Goal: Transaction & Acquisition: Purchase product/service

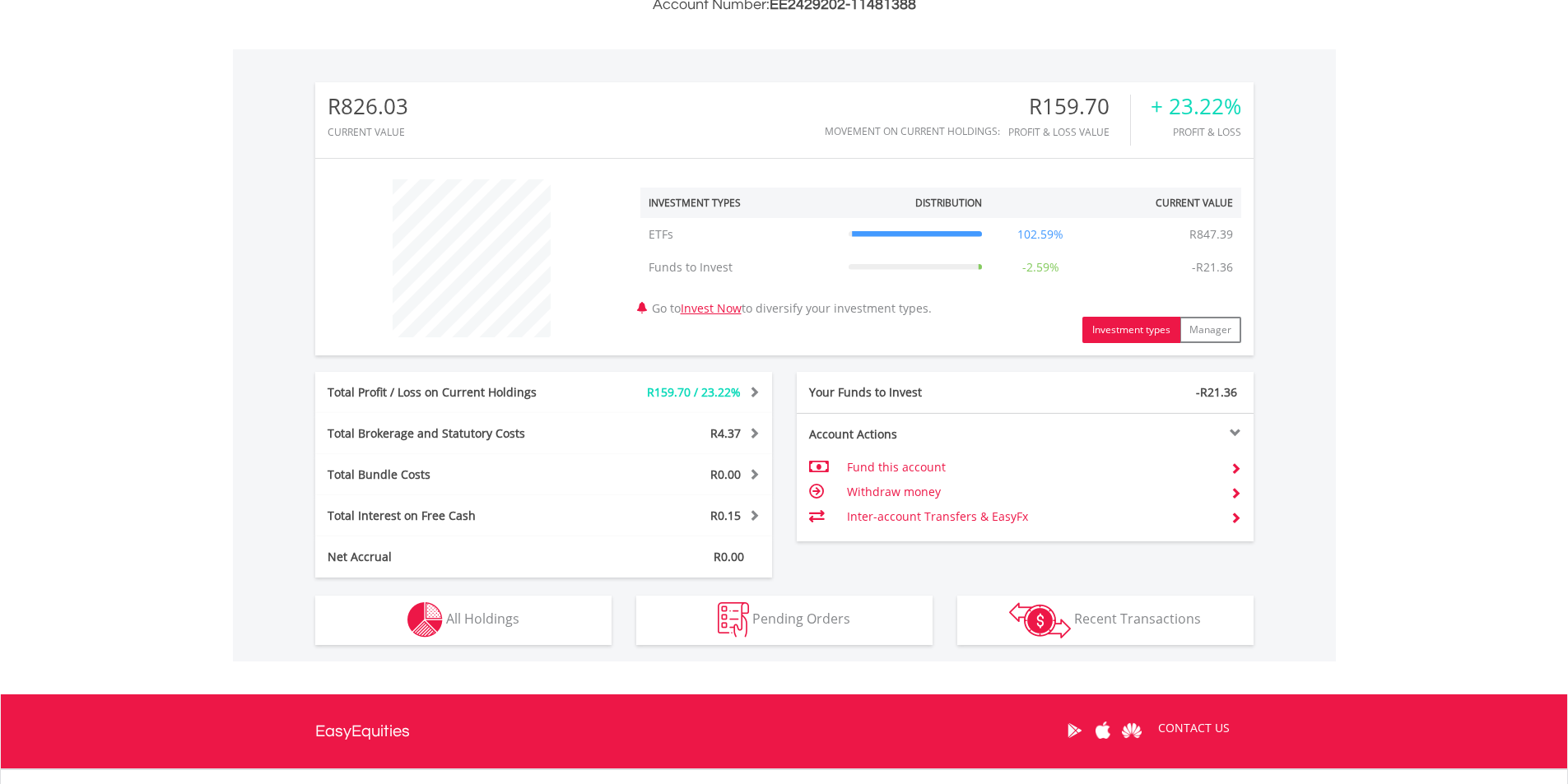
scroll to position [494, 0]
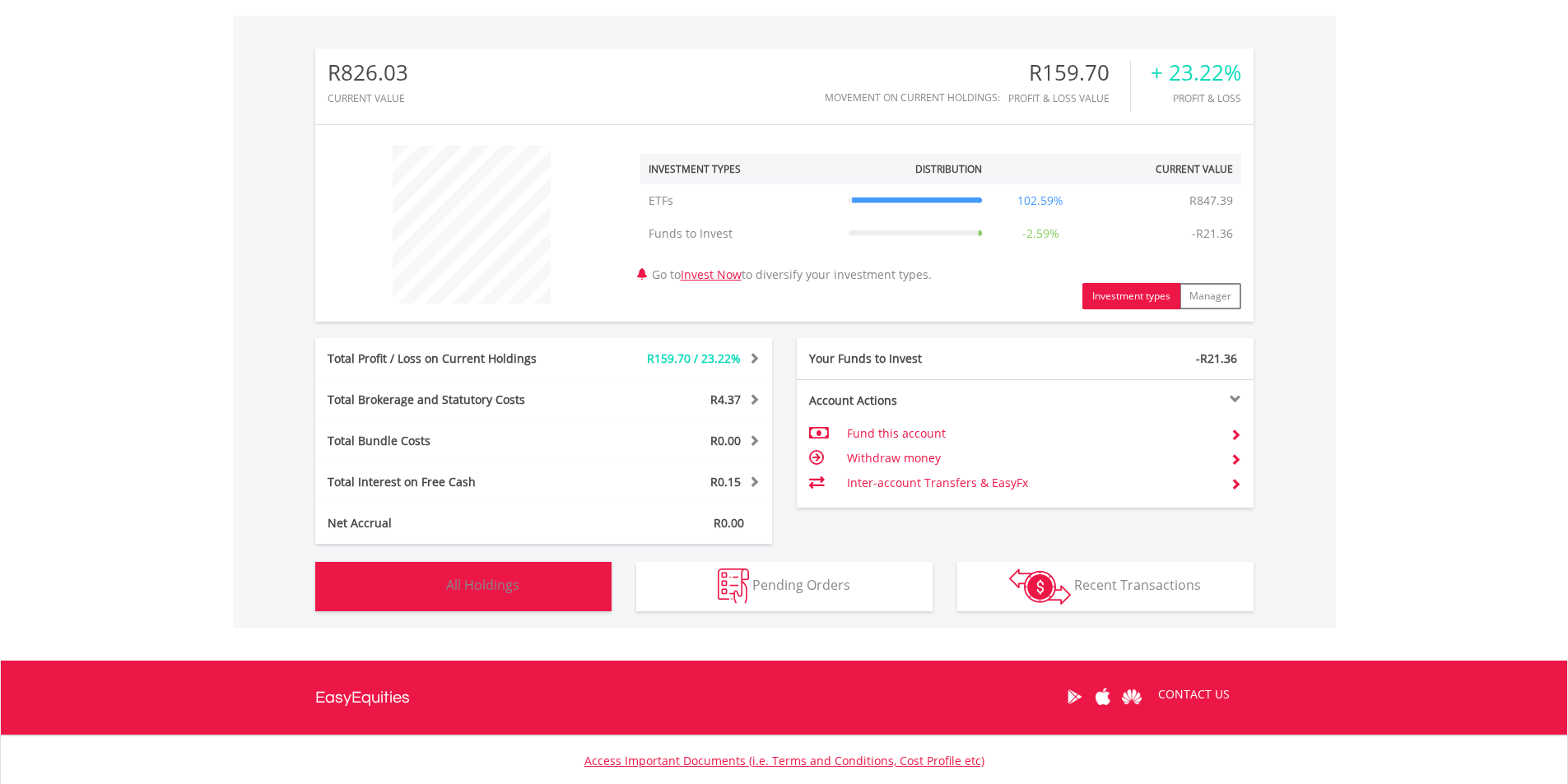
click at [492, 585] on span "All Holdings" at bounding box center [482, 585] width 73 height 18
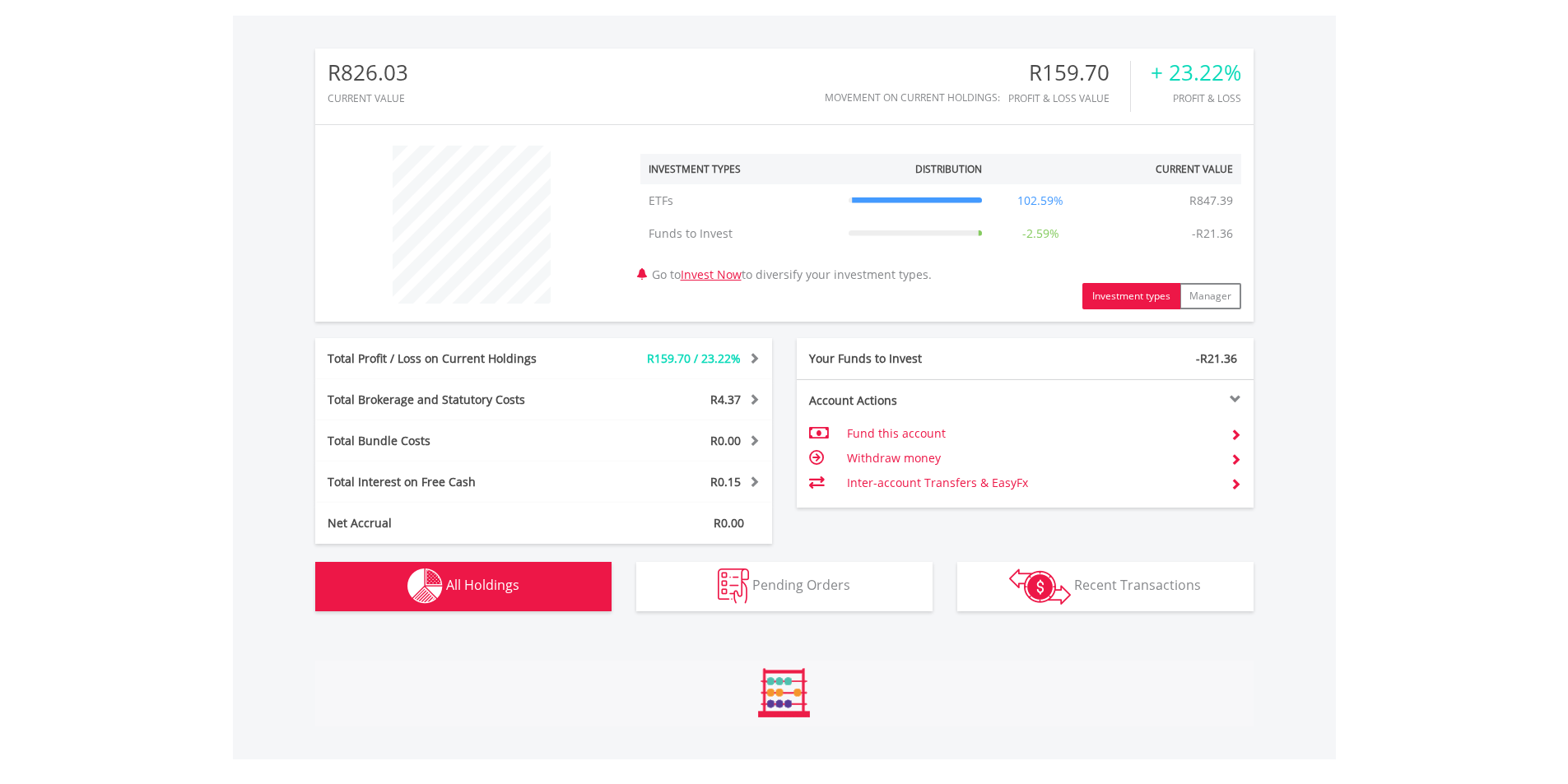
scroll to position [927, 0]
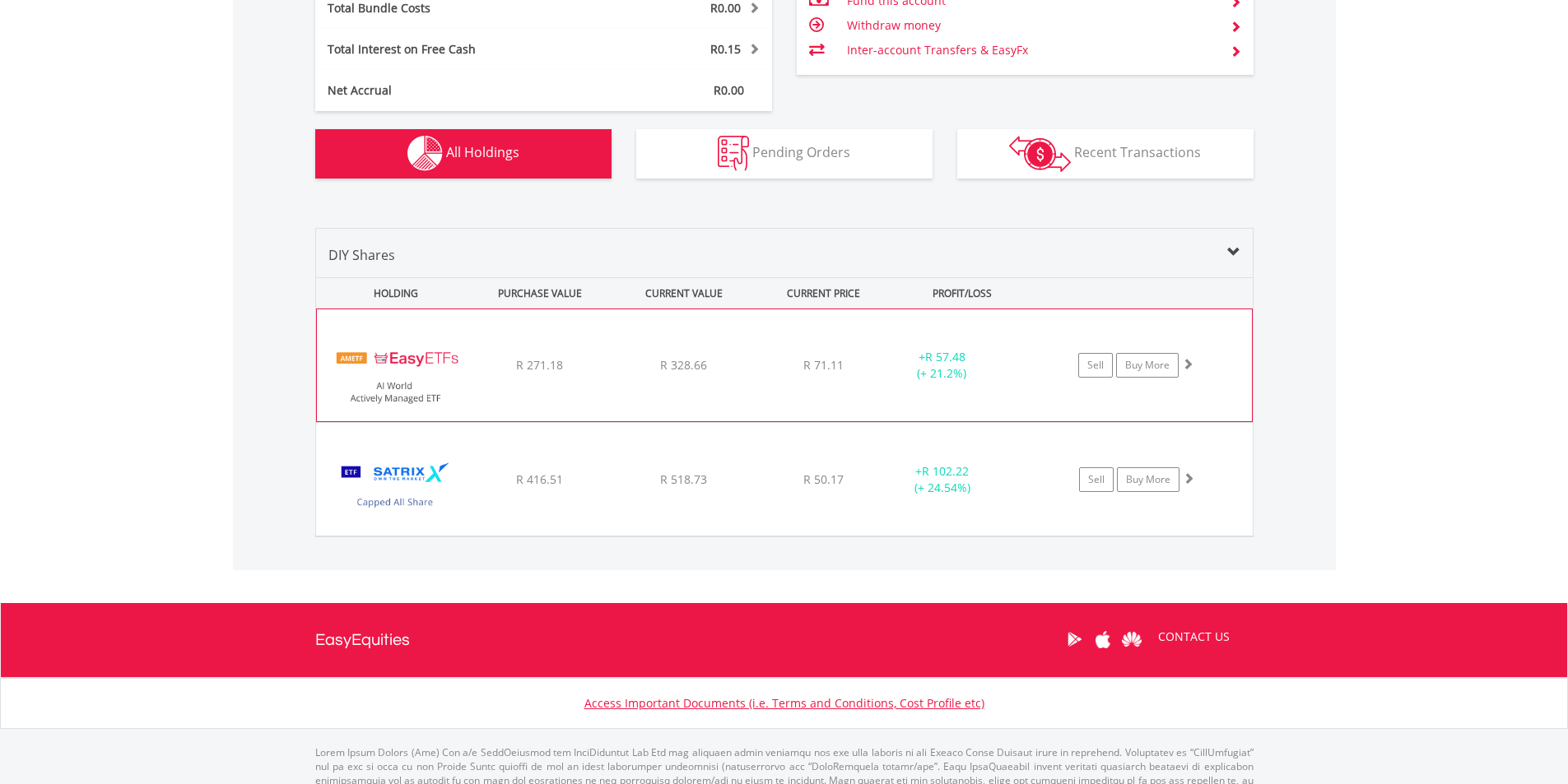
click at [440, 367] on img at bounding box center [395, 374] width 141 height 87
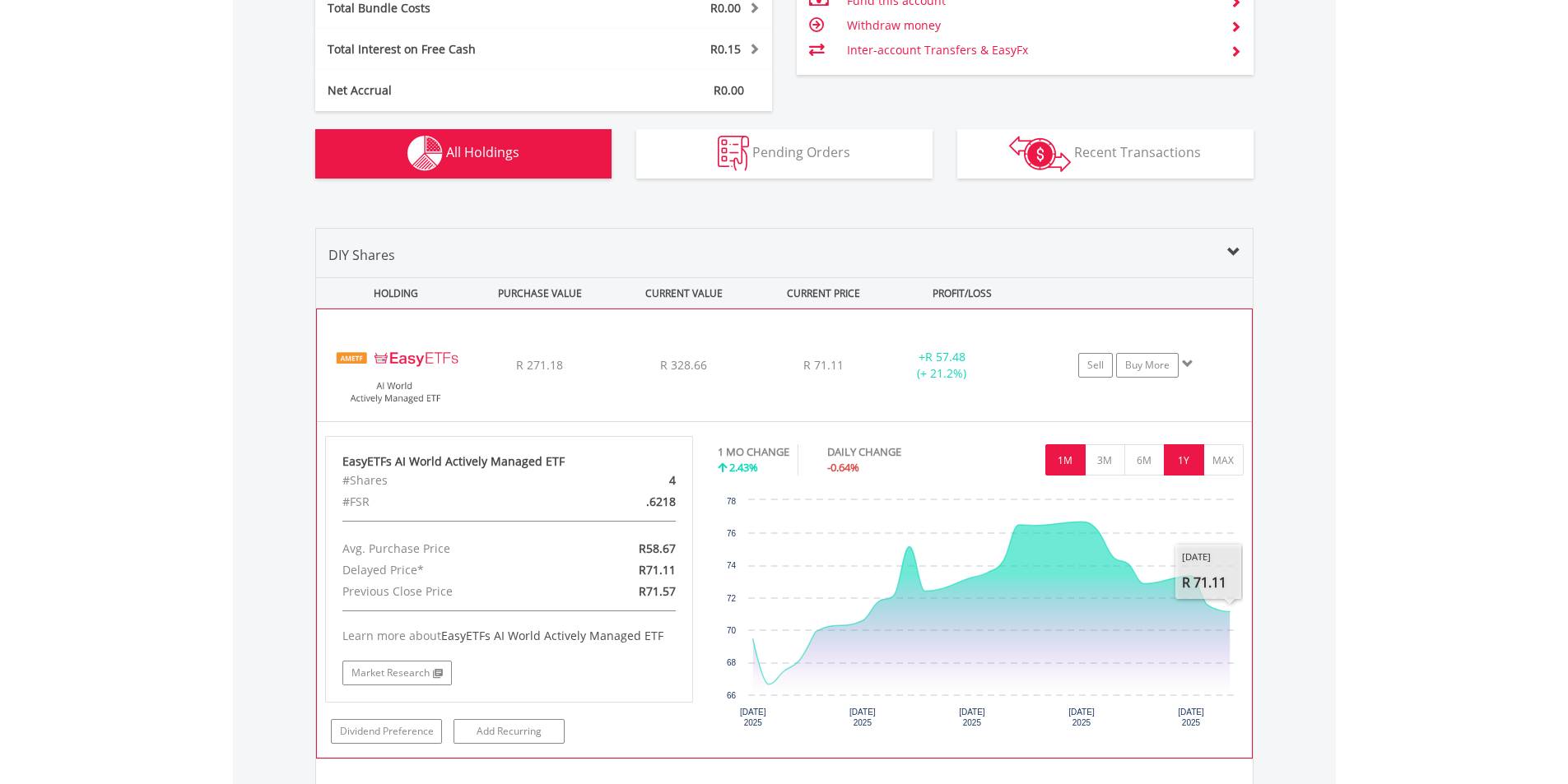
click at [1191, 465] on button "1Y" at bounding box center [1184, 460] width 40 height 31
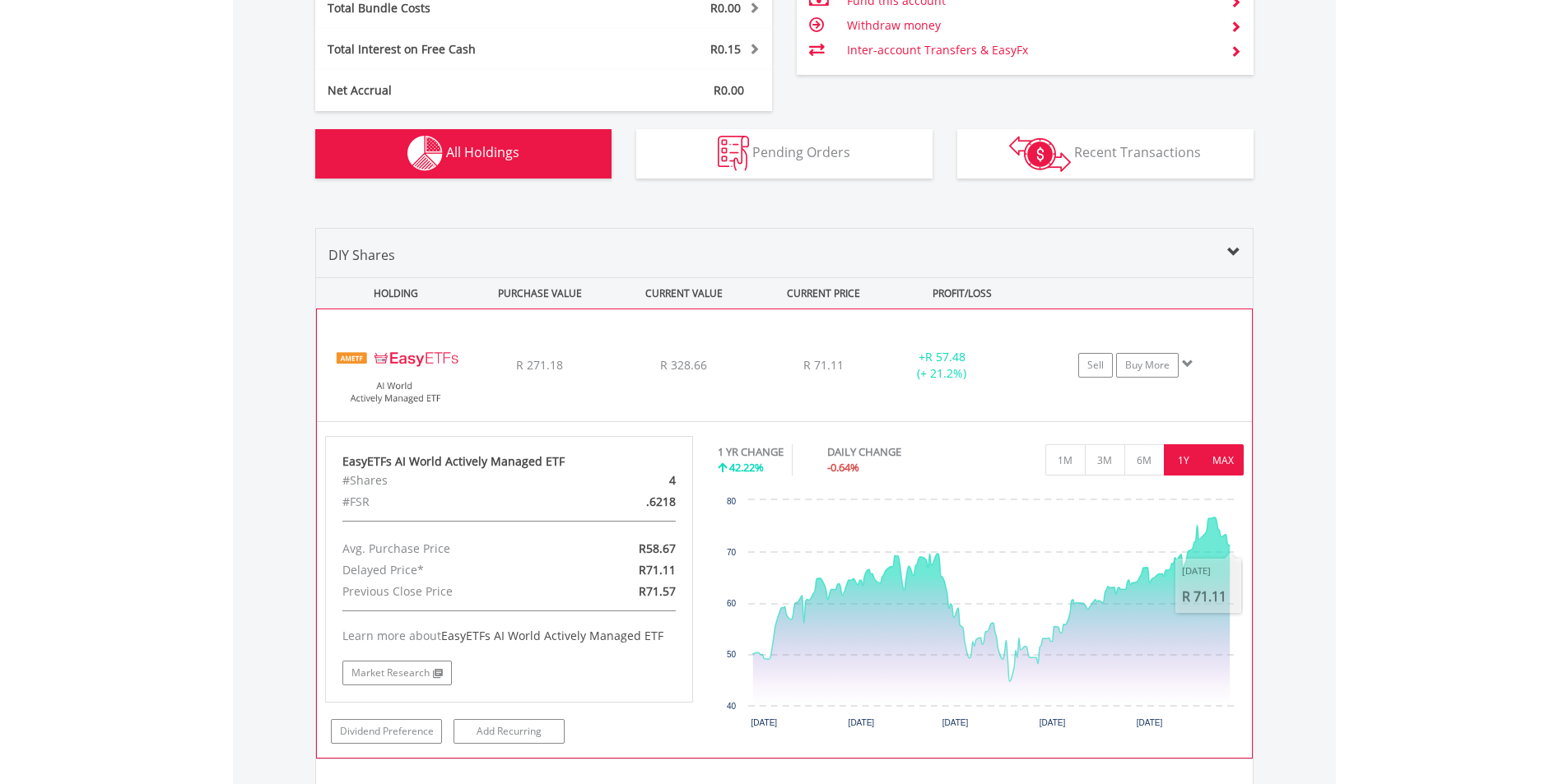
click at [1222, 461] on button "MAX" at bounding box center [1223, 460] width 40 height 31
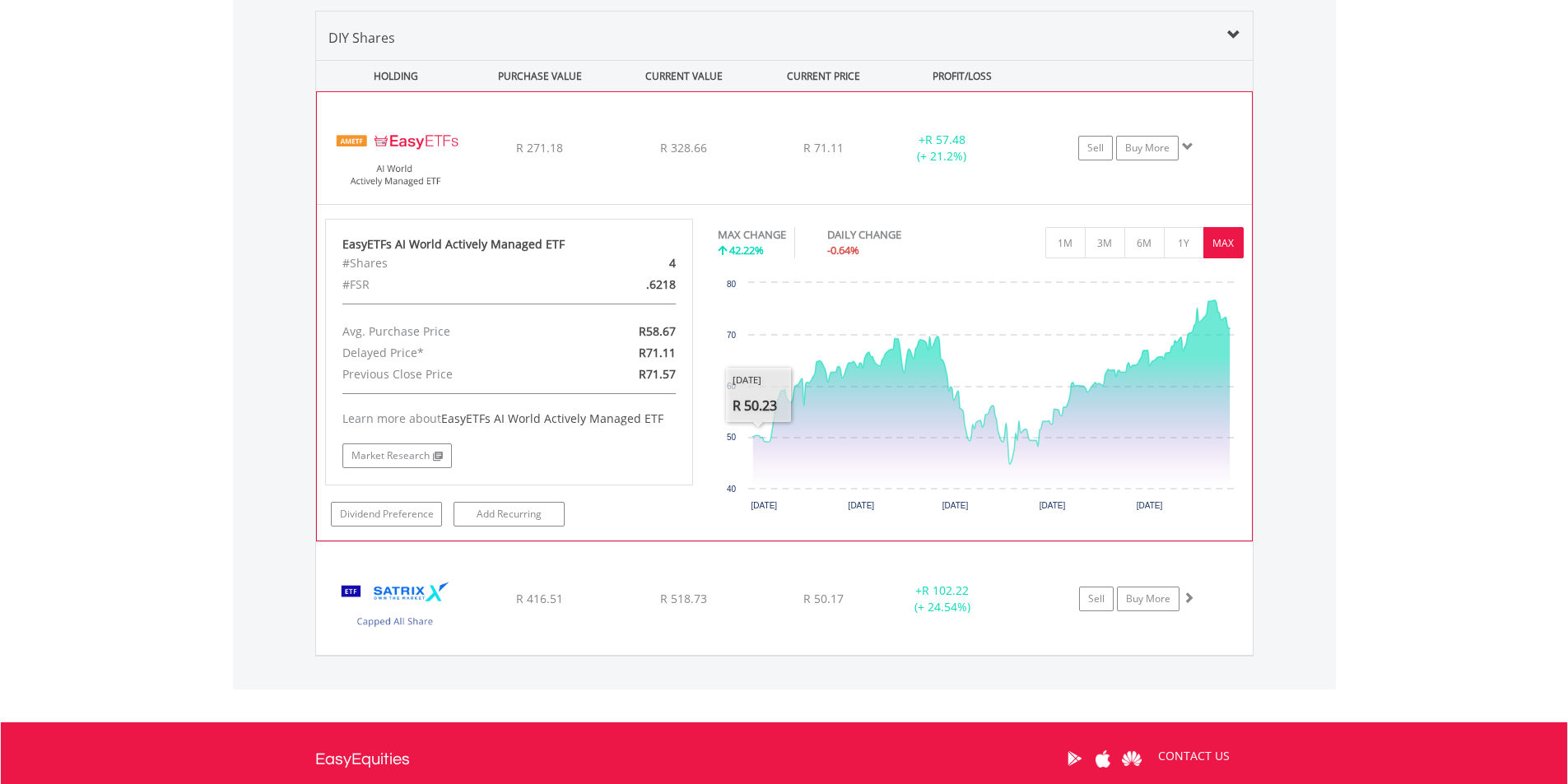
scroll to position [1174, 0]
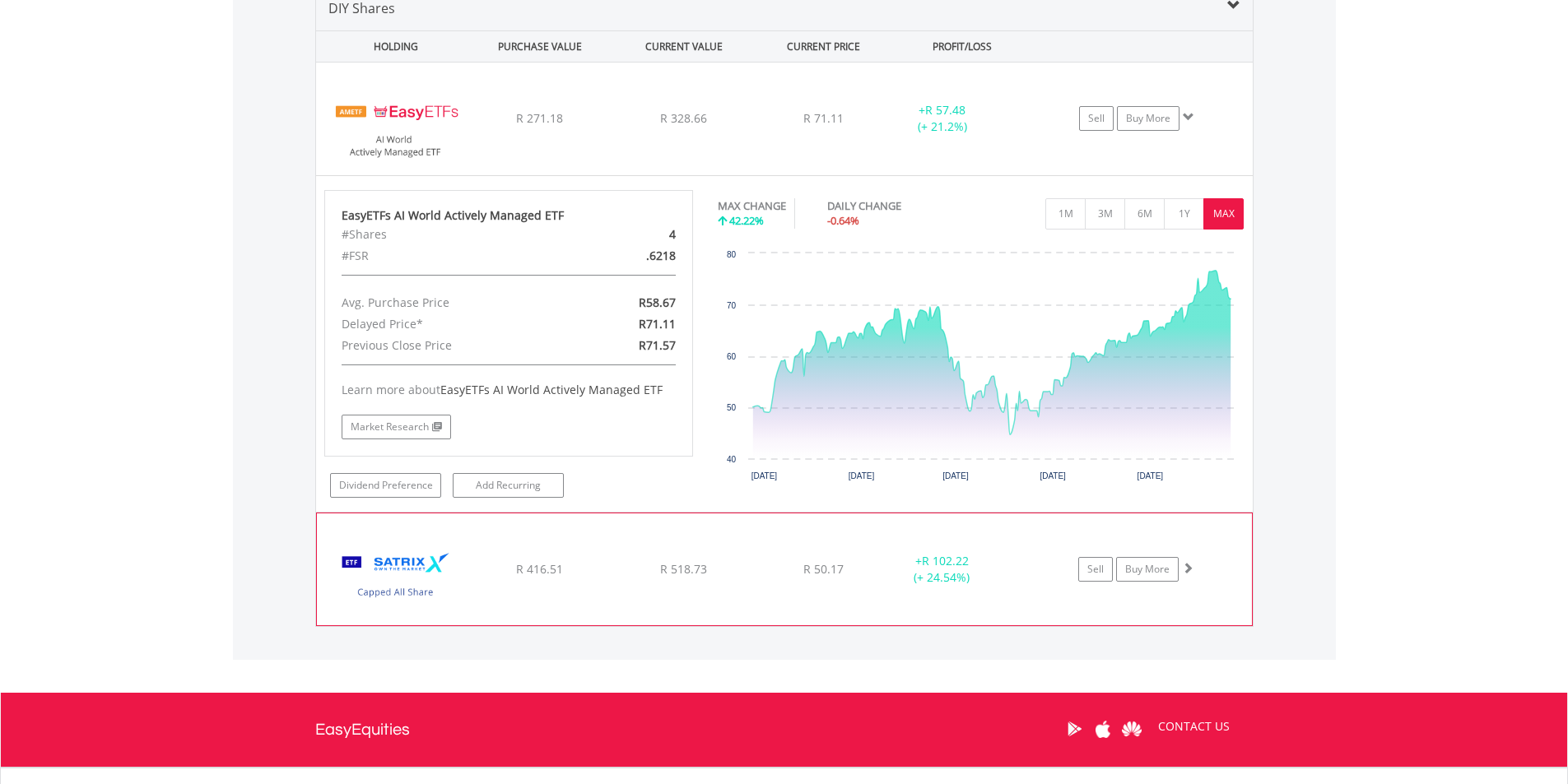
click at [398, 563] on img at bounding box center [395, 578] width 141 height 87
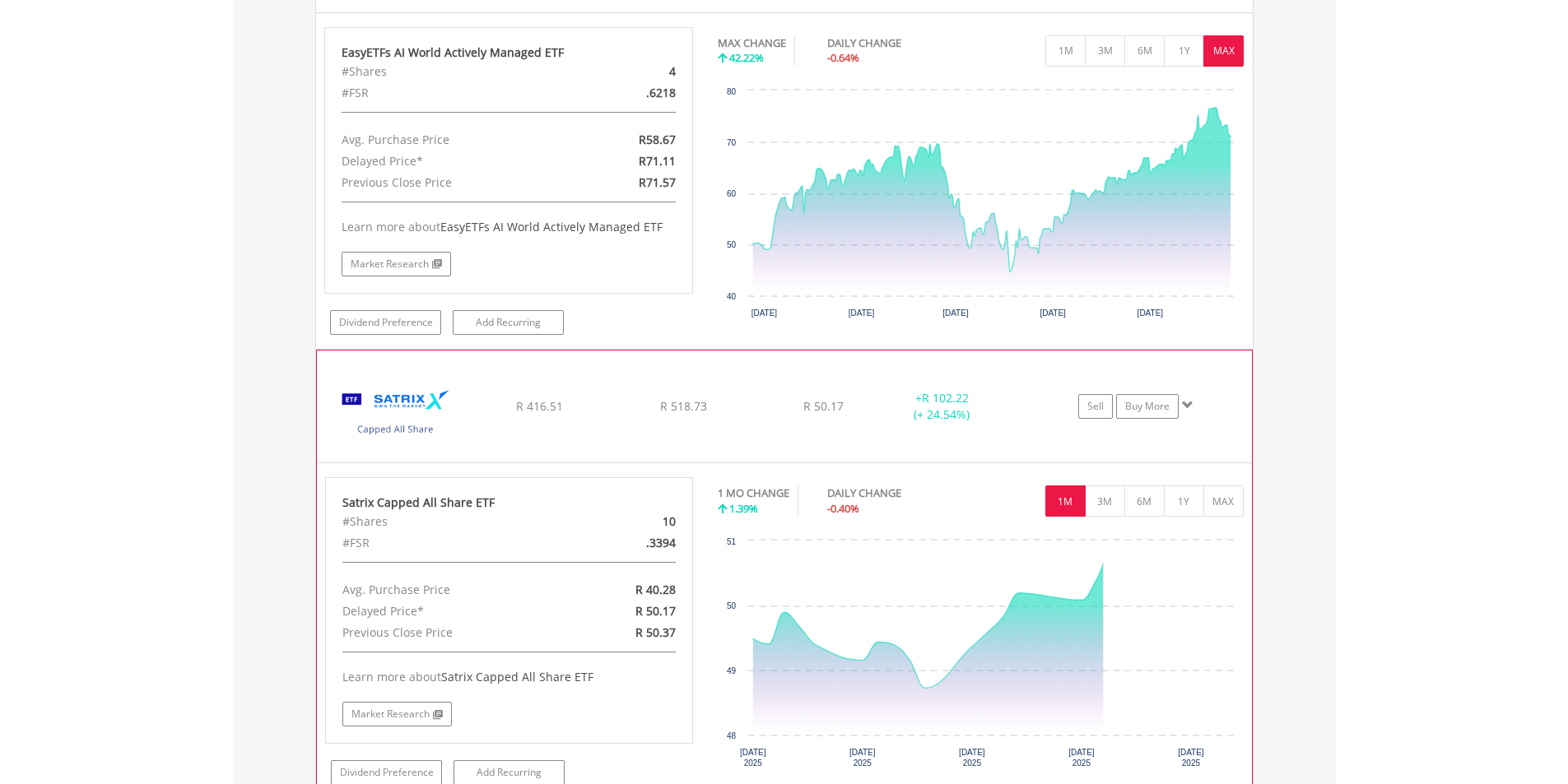
scroll to position [1338, 0]
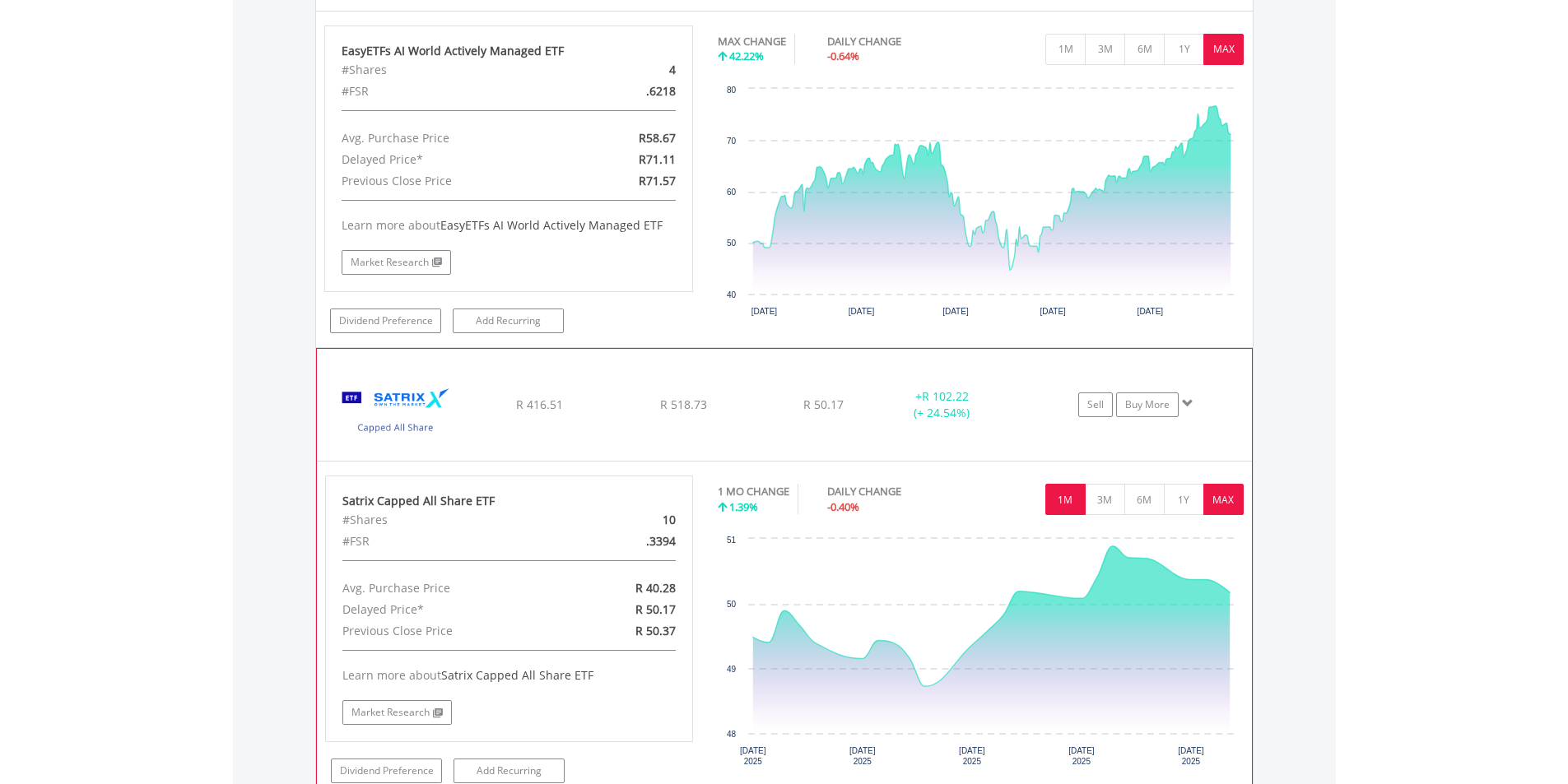
click at [1215, 503] on button "MAX" at bounding box center [1223, 499] width 40 height 31
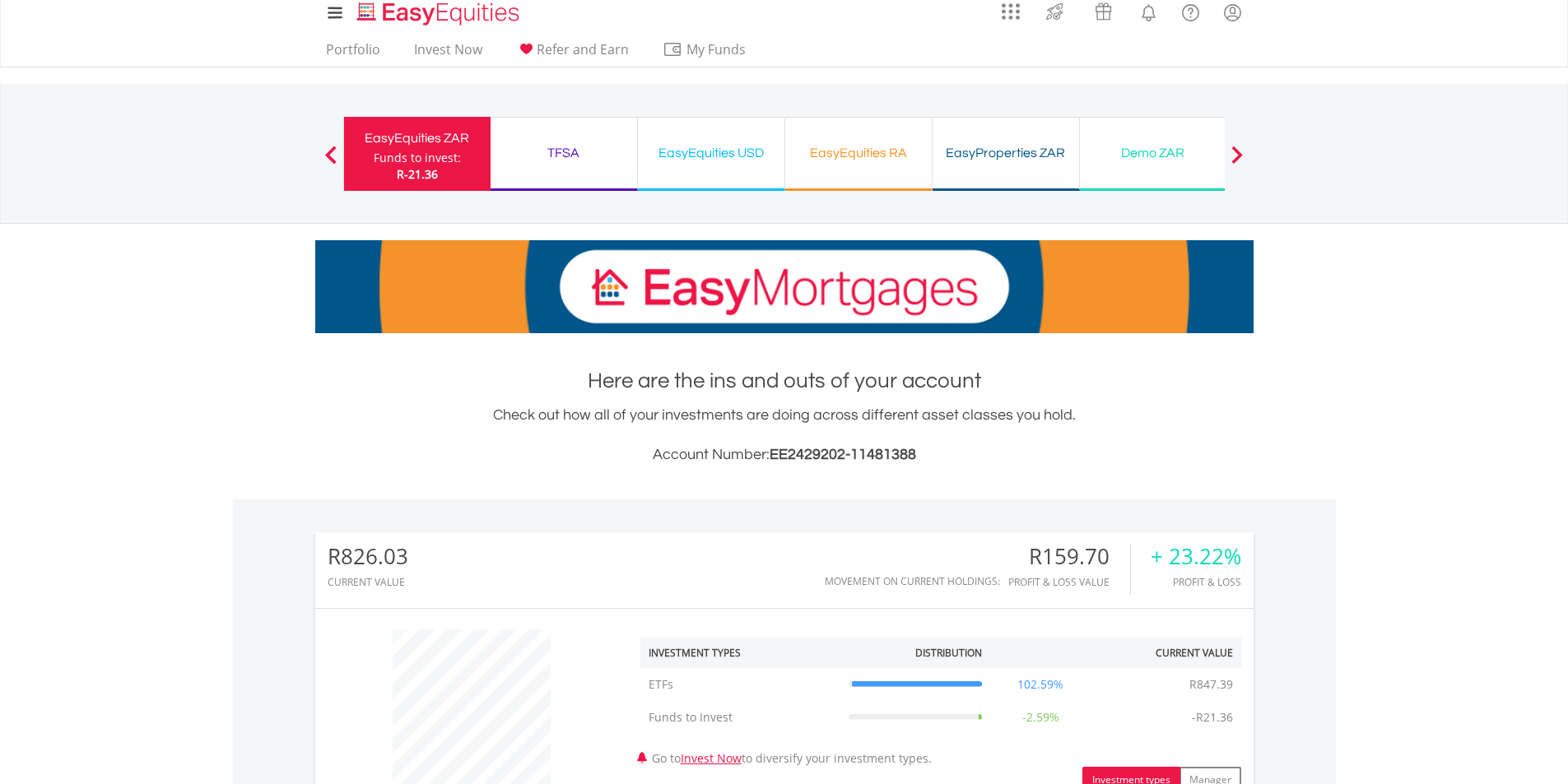
scroll to position [0, 0]
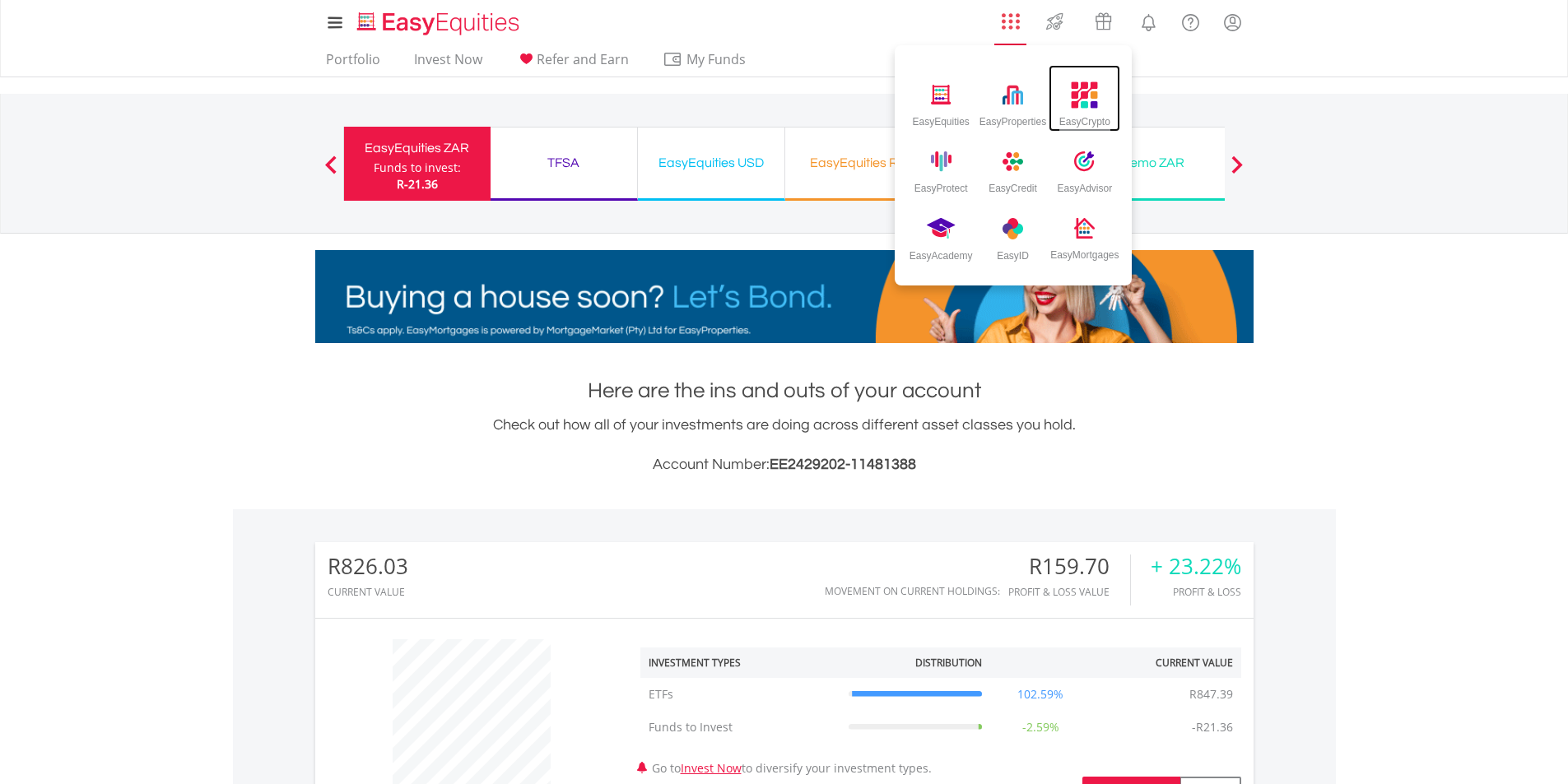
click at [1077, 105] on img at bounding box center [1085, 95] width 28 height 28
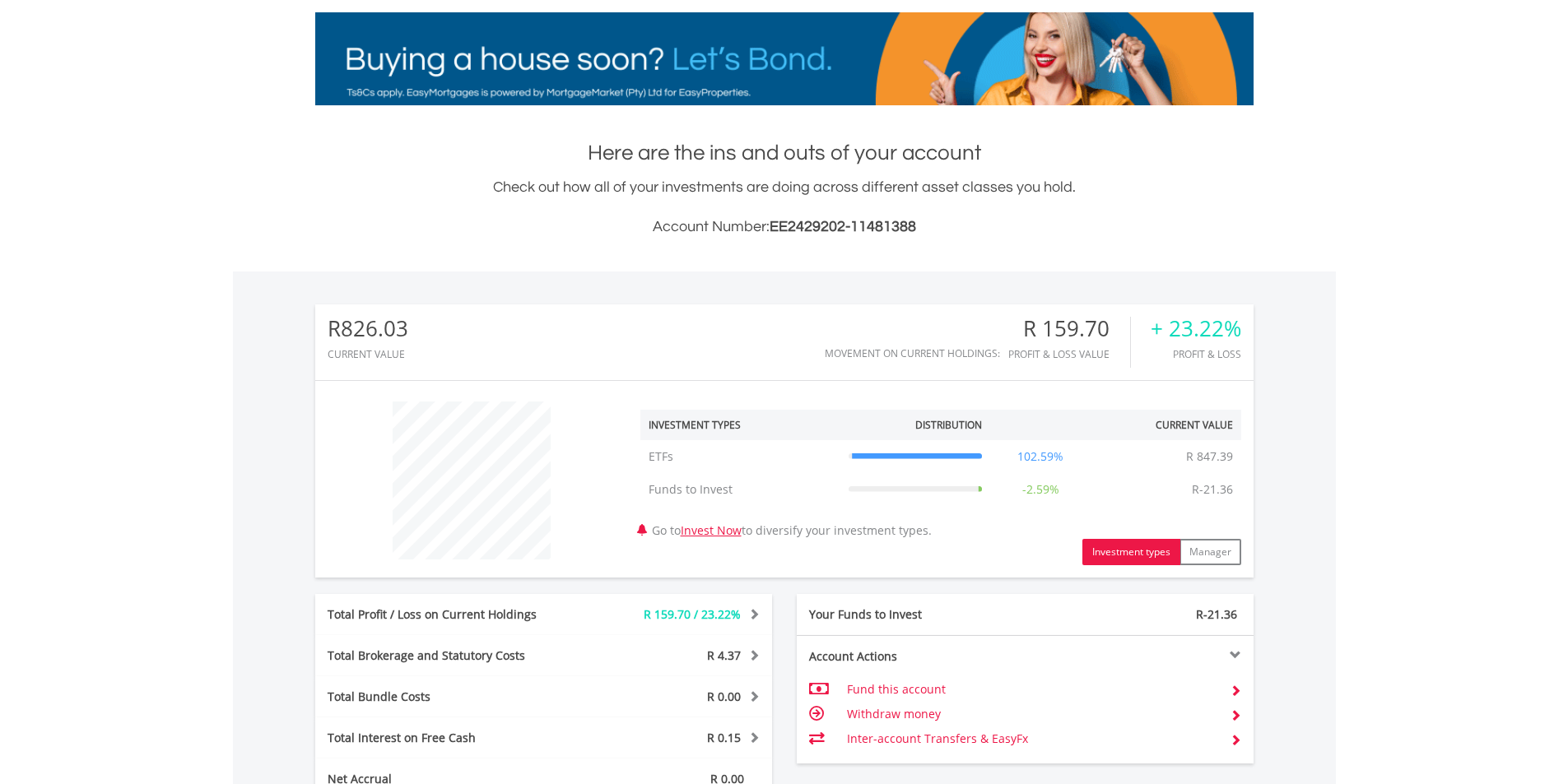
scroll to position [247, 0]
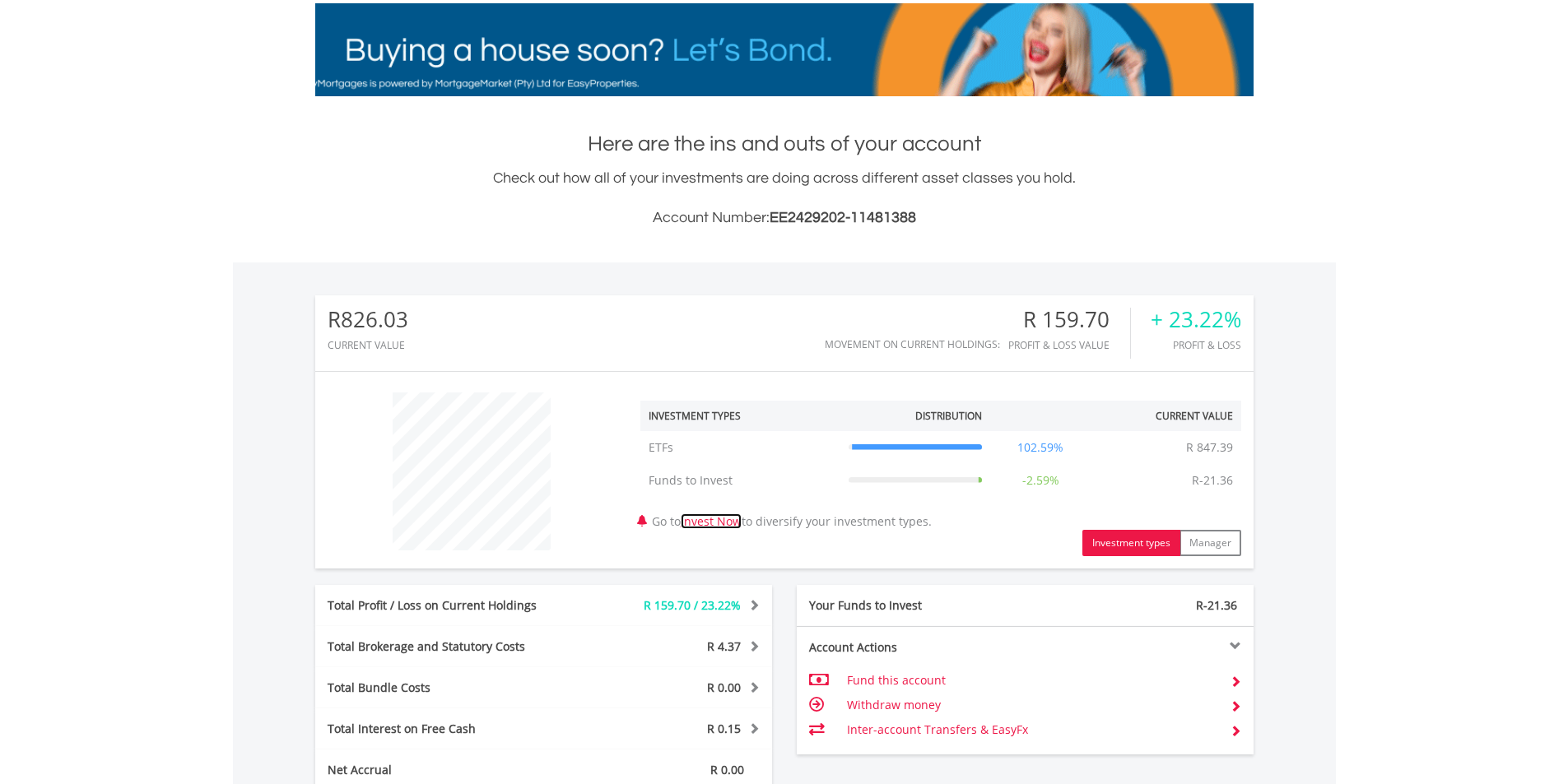
click at [724, 516] on link "Invest Now" at bounding box center [711, 521] width 61 height 16
